Goal: Find specific page/section: Find specific page/section

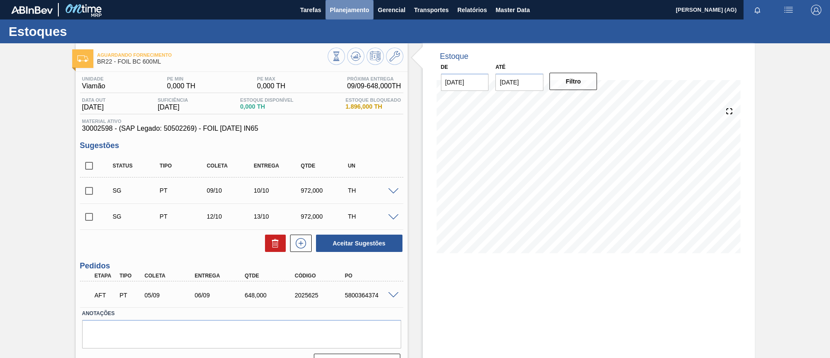
click at [356, 14] on span "Planejamento" at bounding box center [349, 10] width 39 height 10
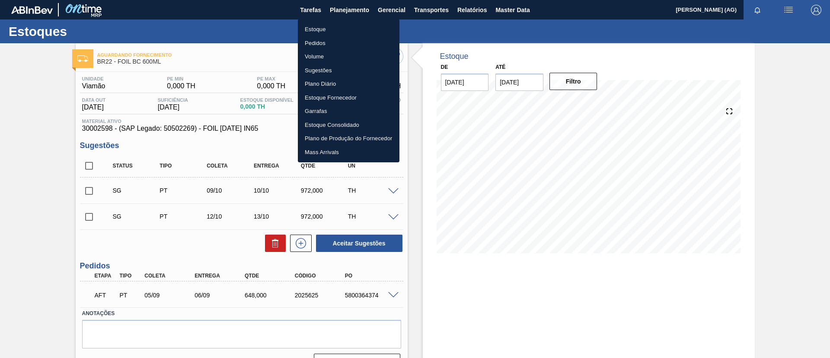
click at [333, 29] on li "Estoque" at bounding box center [349, 29] width 102 height 14
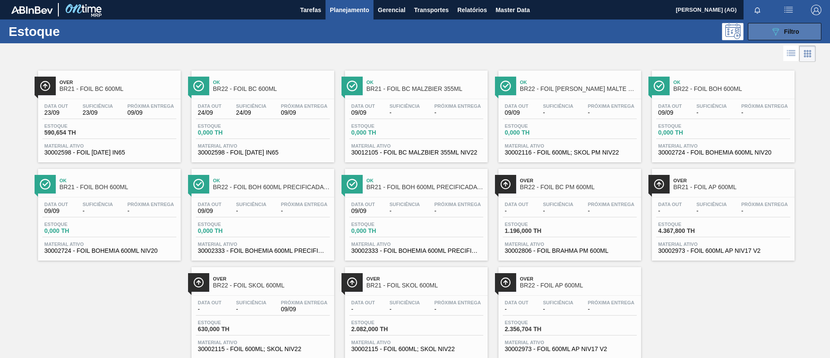
click at [746, 32] on div "089F7B8B-B2A5-4AFE-B5C0-19BA573D28AC Filtro" at bounding box center [785, 31] width 82 height 17
click at [748, 34] on button "089F7B8B-B2A5-4AFE-B5C0-19BA573D28AC Filtro" at bounding box center [785, 31] width 74 height 17
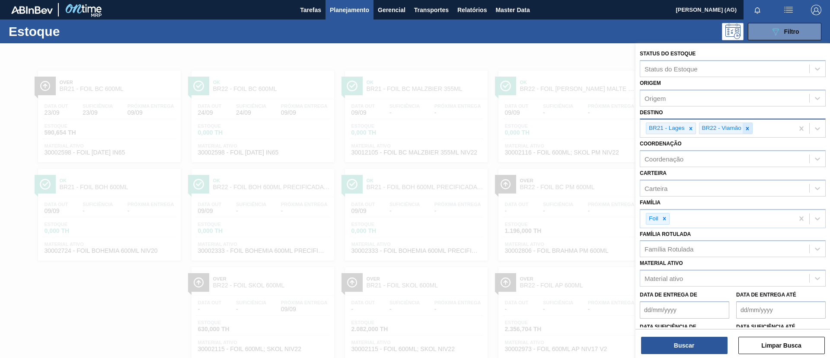
click at [745, 128] on icon at bounding box center [748, 128] width 6 height 6
click at [667, 219] on icon at bounding box center [665, 218] width 6 height 6
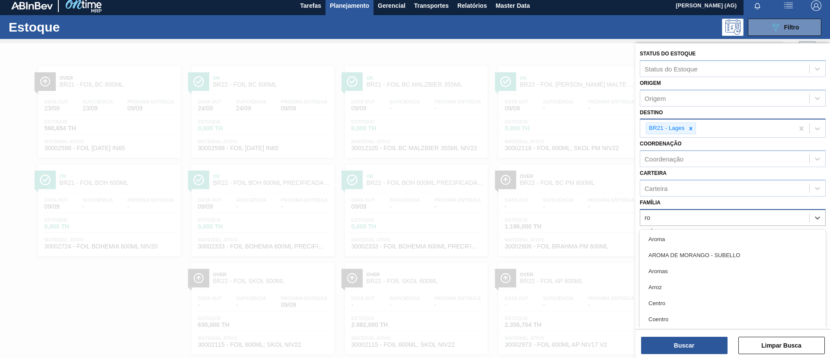
scroll to position [5, 0]
type input "rolha"
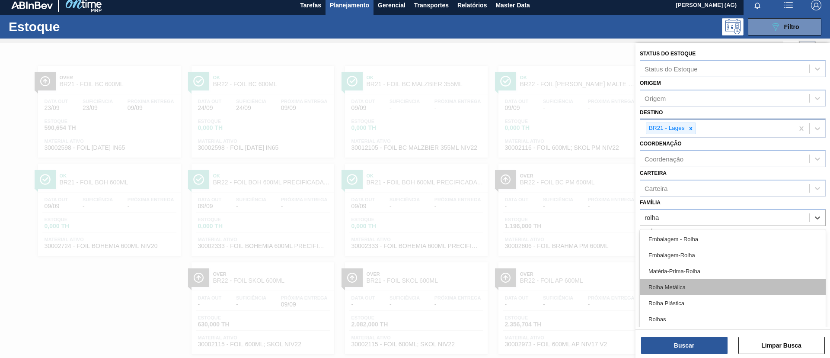
click at [697, 289] on div "Rolha Metálica" at bounding box center [733, 287] width 186 height 16
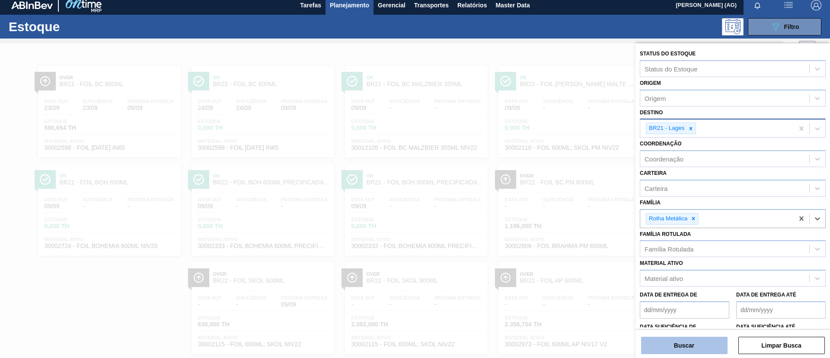
click at [701, 348] on button "Buscar" at bounding box center [684, 344] width 86 height 17
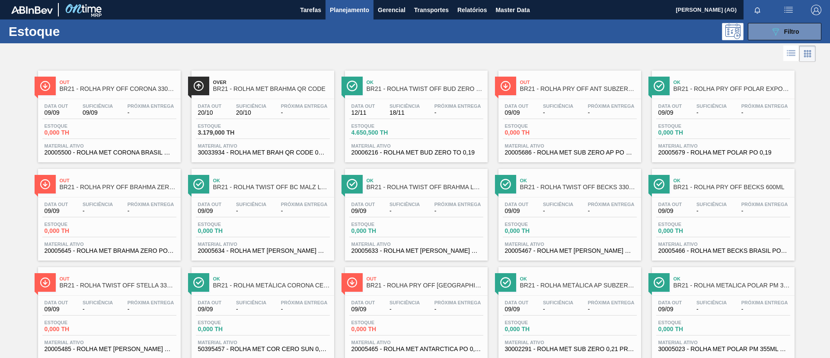
scroll to position [65, 0]
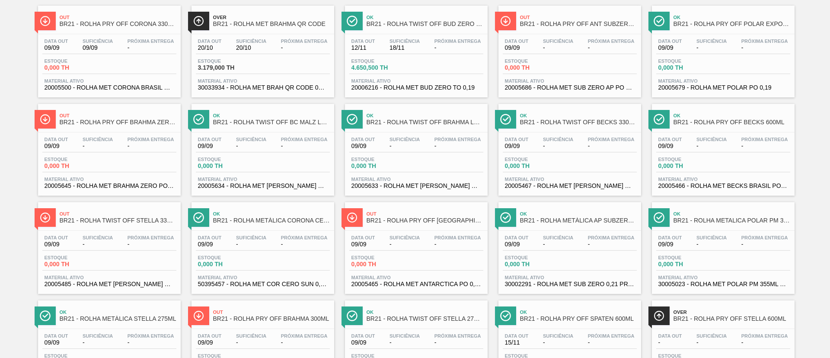
click at [275, 219] on span "BR21 - ROLHA METÁLICA CORONA CERO" at bounding box center [271, 220] width 117 height 6
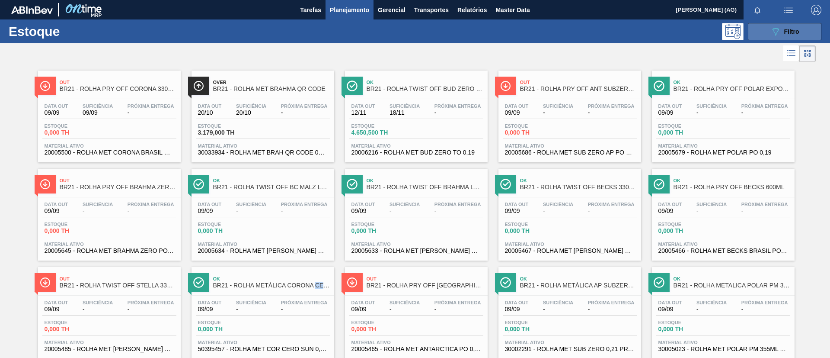
click at [785, 25] on button "089F7B8B-B2A5-4AFE-B5C0-19BA573D28AC Filtro" at bounding box center [785, 31] width 74 height 17
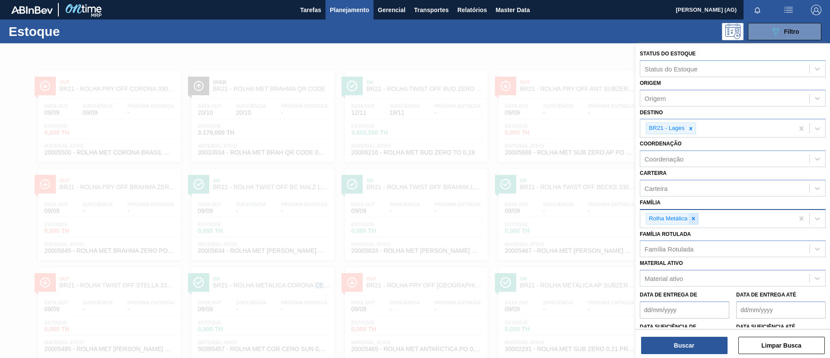
click at [692, 219] on icon at bounding box center [694, 218] width 6 height 6
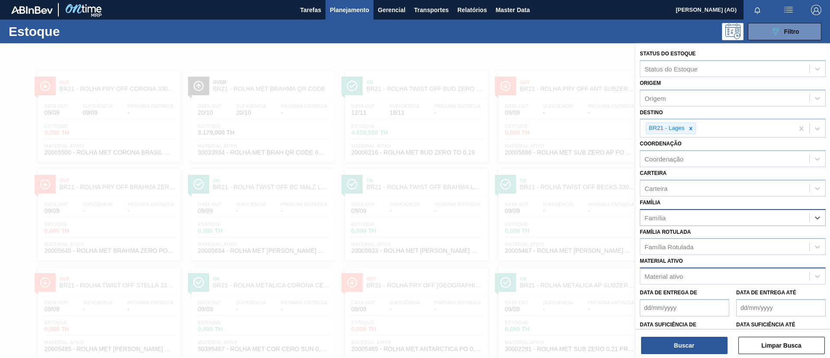
click at [675, 277] on div "Material ativo" at bounding box center [664, 275] width 38 height 7
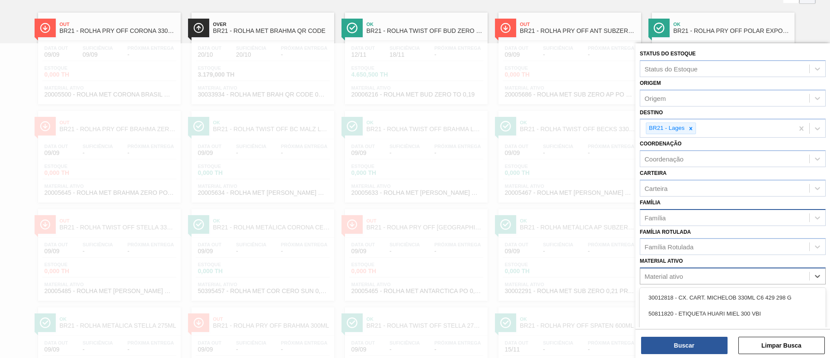
scroll to position [63, 0]
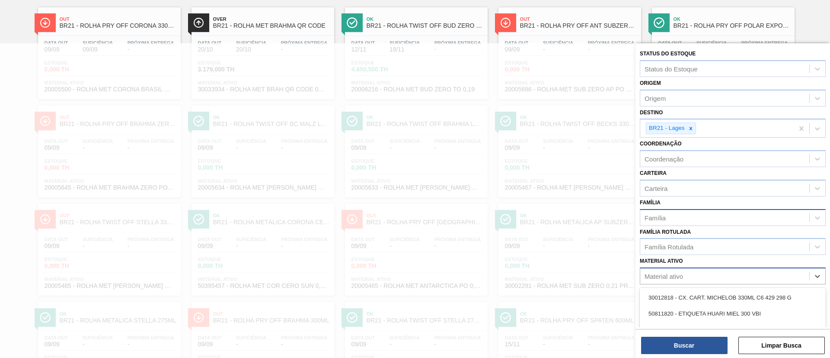
type ativo "v"
paste ativo "20009390"
type ativo "20009390"
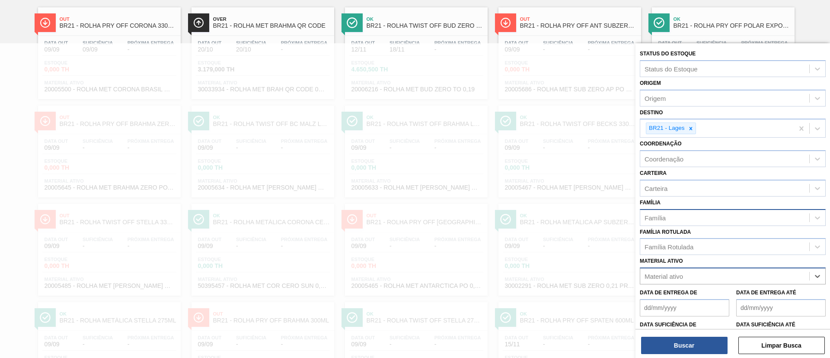
drag, startPoint x: 681, startPoint y: 275, endPoint x: 675, endPoint y: 278, distance: 6.2
click at [676, 278] on div "Material ativo" at bounding box center [724, 276] width 169 height 13
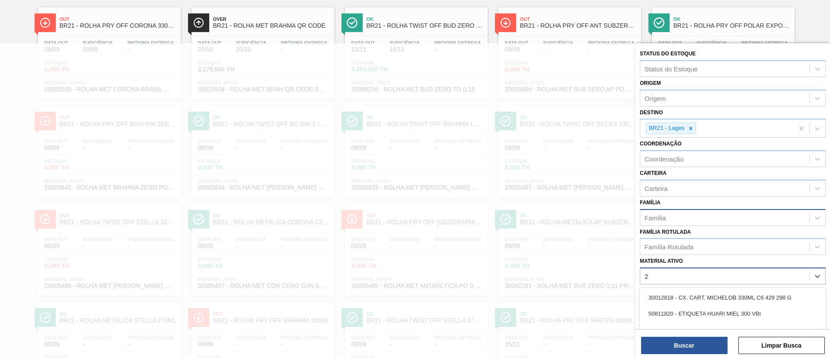
scroll to position [126, 0]
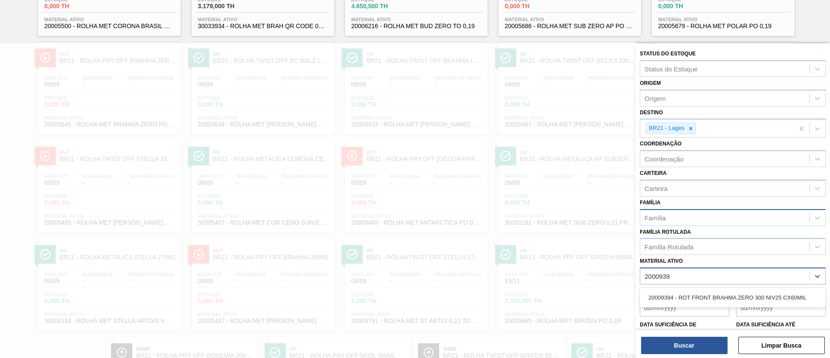
type ativo "20009390"
click at [688, 275] on div "20009390" at bounding box center [724, 276] width 169 height 13
